Goal: Find specific page/section: Find specific page/section

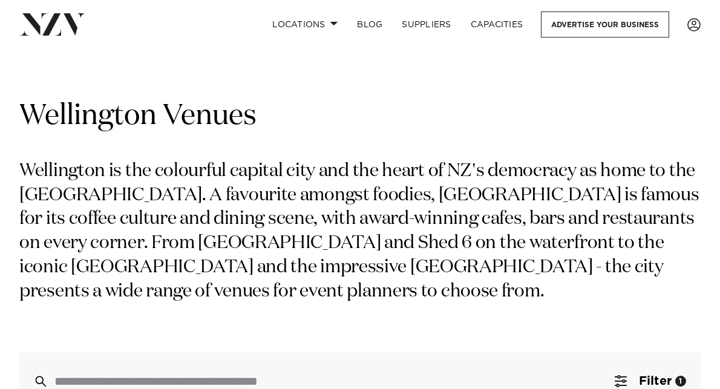
click at [386, 196] on p "Wellington is the colourful capital city and the heart of NZ's democracy as hom…" at bounding box center [360, 232] width 682 height 145
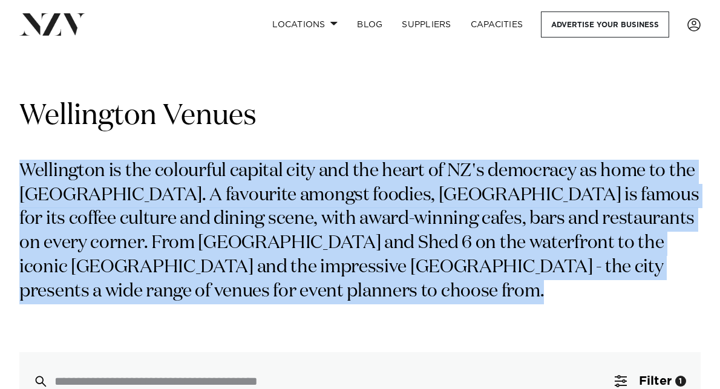
click at [386, 196] on p "Wellington is the colourful capital city and the heart of NZ's democracy as hom…" at bounding box center [360, 232] width 682 height 145
copy div "Wellington is the colourful capital city and the heart of NZ's democracy as hom…"
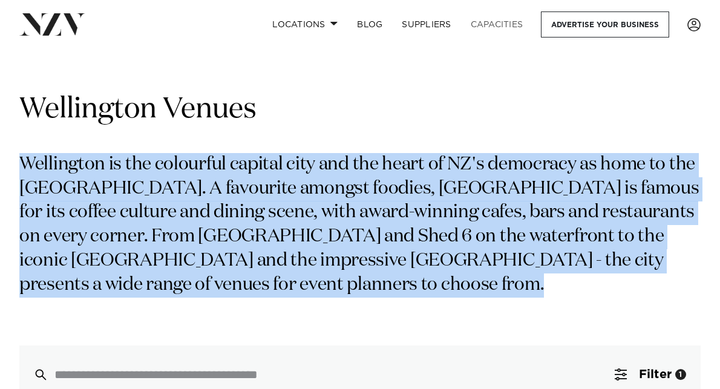
scroll to position [44, 0]
